Goal: Navigation & Orientation: Find specific page/section

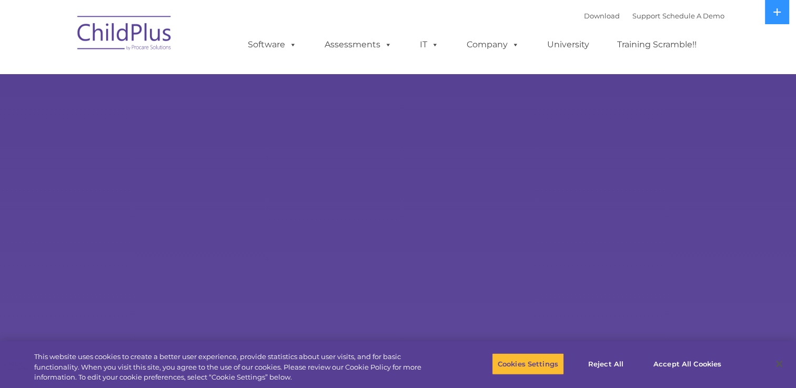
select select "MEDIUM"
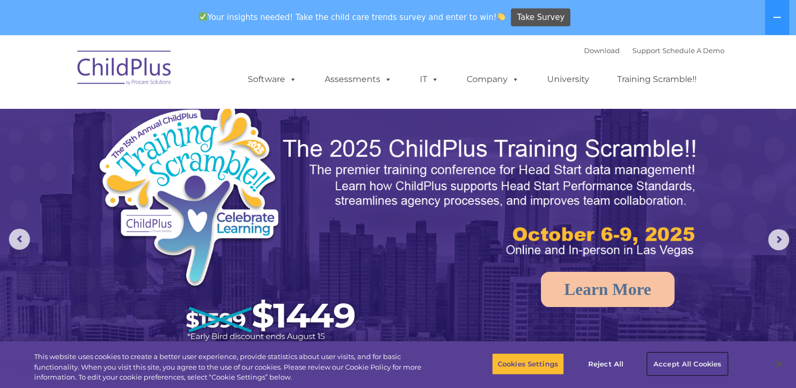
click at [669, 364] on button "Accept All Cookies" at bounding box center [687, 364] width 79 height 22
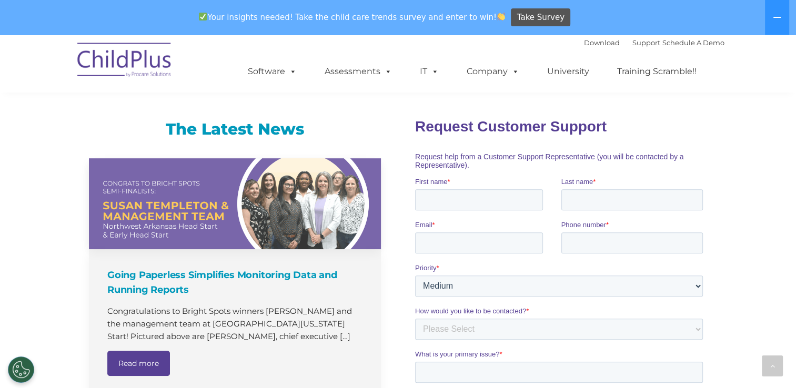
scroll to position [650, 0]
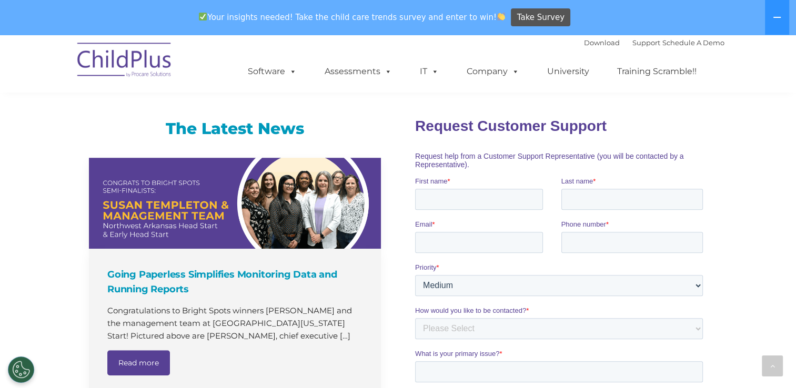
click at [99, 66] on img at bounding box center [124, 61] width 105 height 53
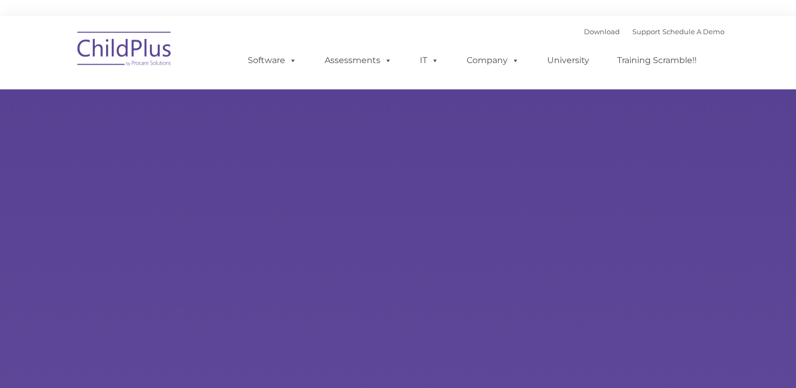
type input ""
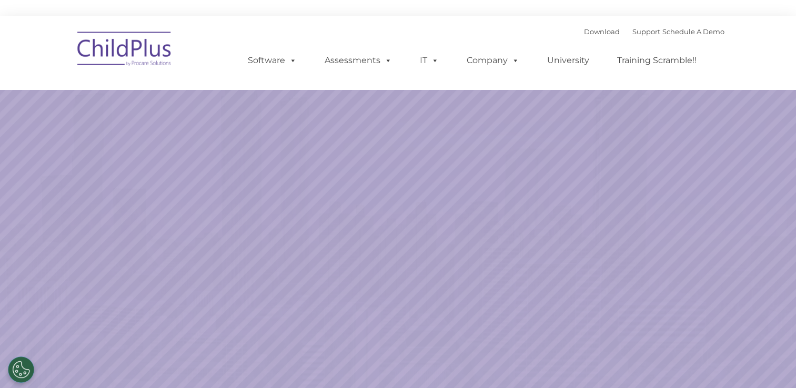
select select "MEDIUM"
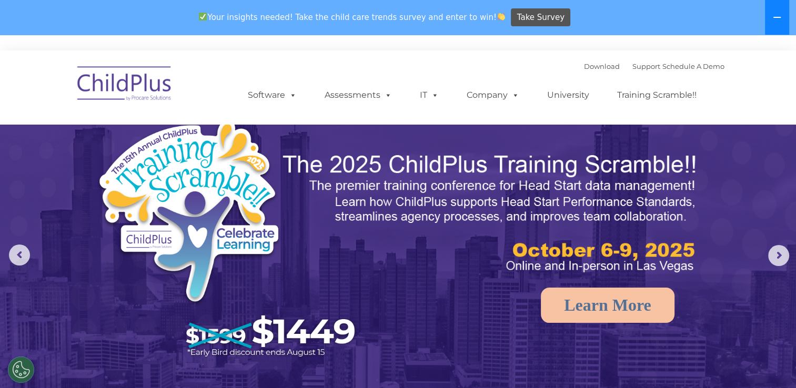
click at [781, 19] on icon at bounding box center [777, 17] width 8 height 8
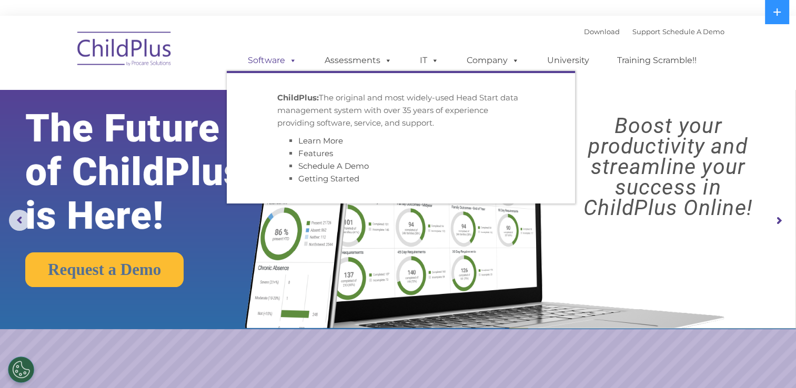
click at [285, 61] on link "Software" at bounding box center [272, 60] width 70 height 21
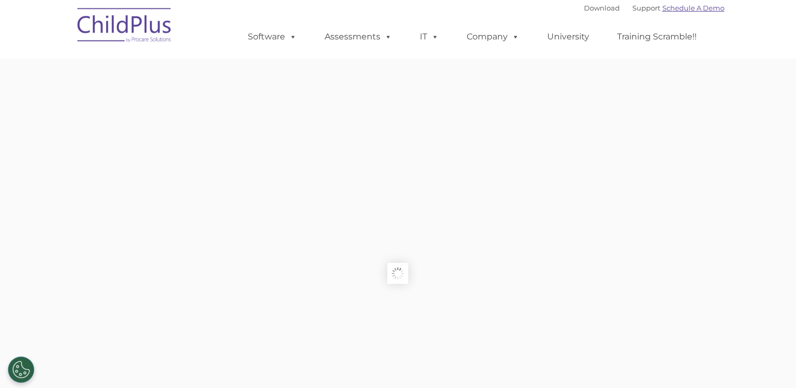
type input ""
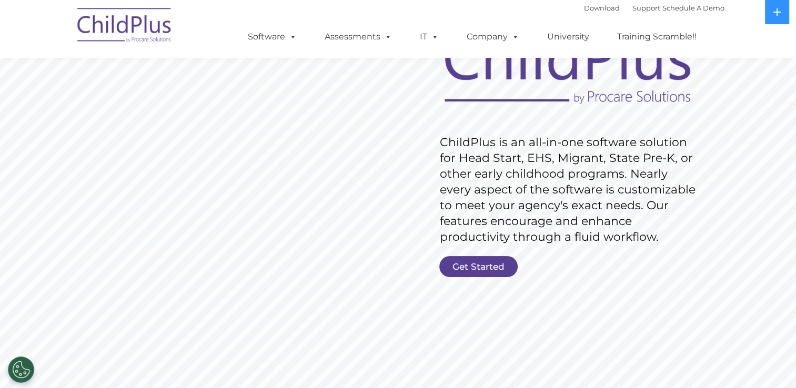
scroll to position [99, 0]
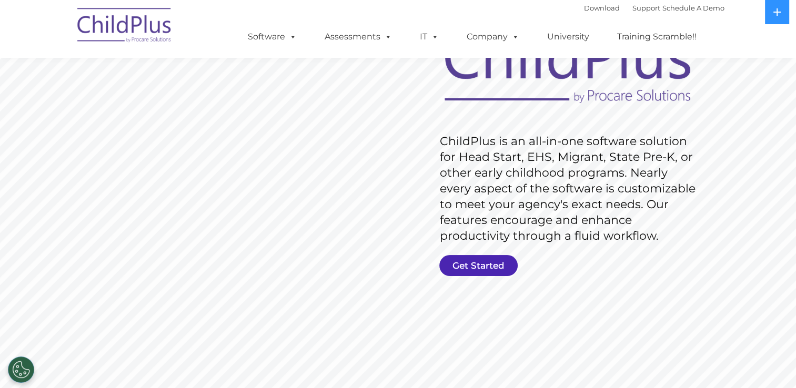
click at [467, 264] on link "Get Started" at bounding box center [478, 265] width 78 height 21
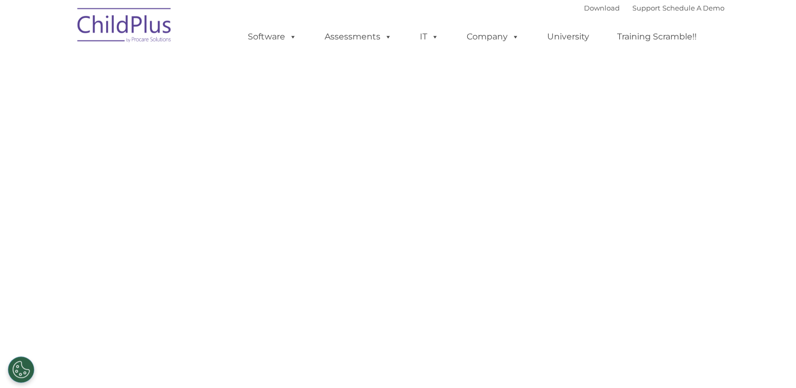
select select "MEDIUM"
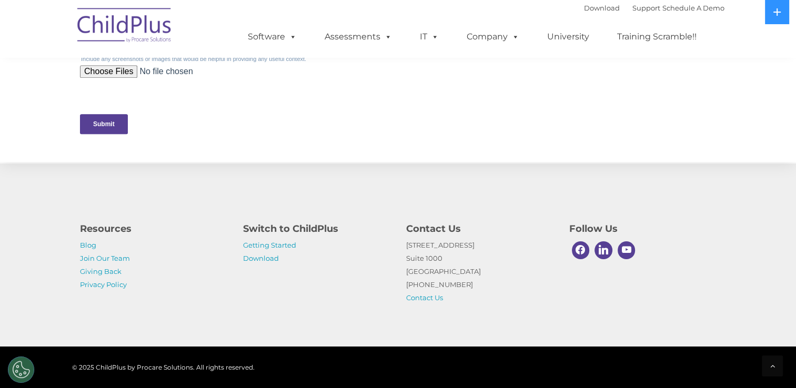
scroll to position [529, 0]
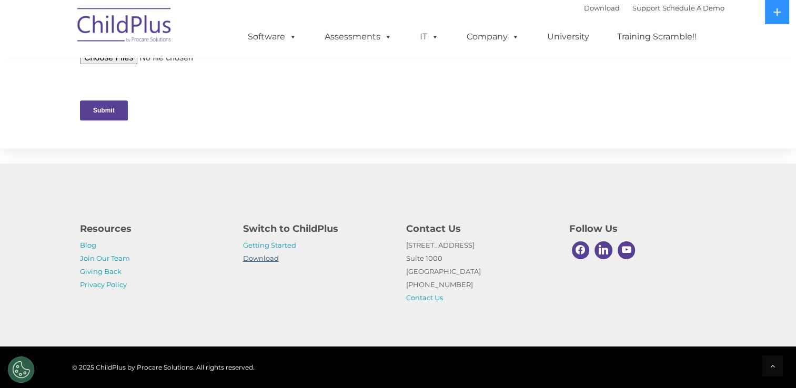
click at [267, 259] on link "Download" at bounding box center [261, 258] width 36 height 8
